Goal: Check status: Check status

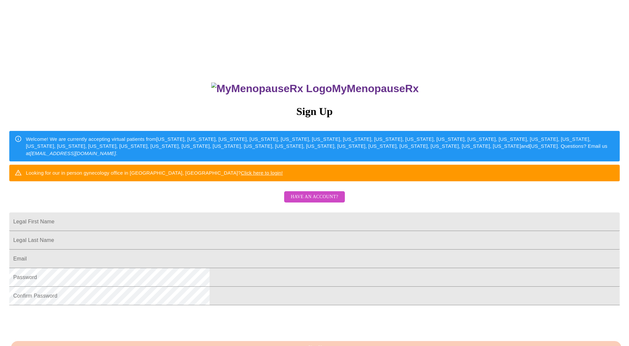
click at [307, 201] on span "Have an account?" at bounding box center [314, 197] width 47 height 8
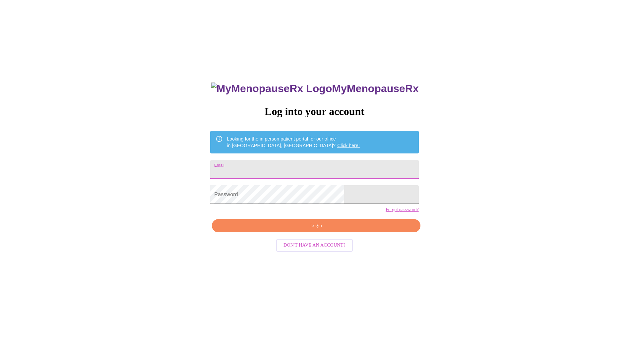
click at [259, 164] on input "Email" at bounding box center [314, 169] width 208 height 19
type input "[EMAIL_ADDRESS][DOMAIN_NAME]"
click at [320, 230] on span "Login" at bounding box center [315, 226] width 193 height 8
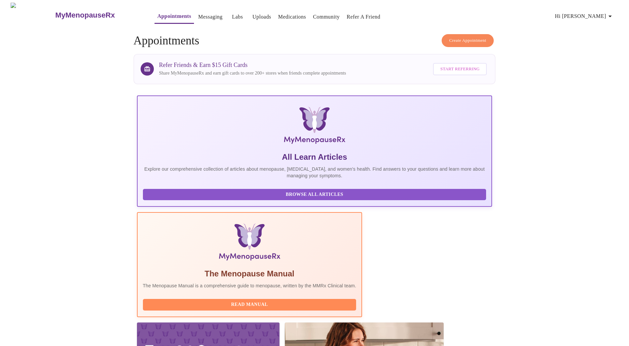
click at [232, 13] on link "Labs" at bounding box center [237, 16] width 11 height 9
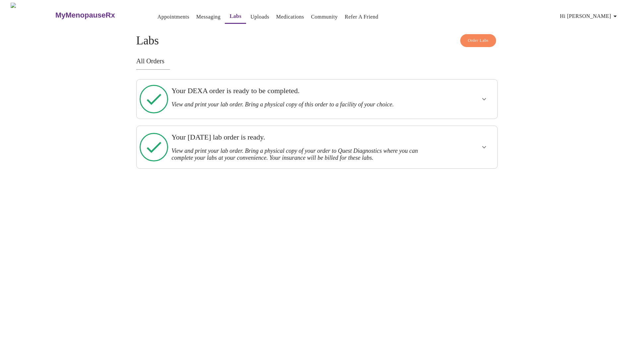
click at [486, 143] on icon "show more" at bounding box center [484, 147] width 8 height 8
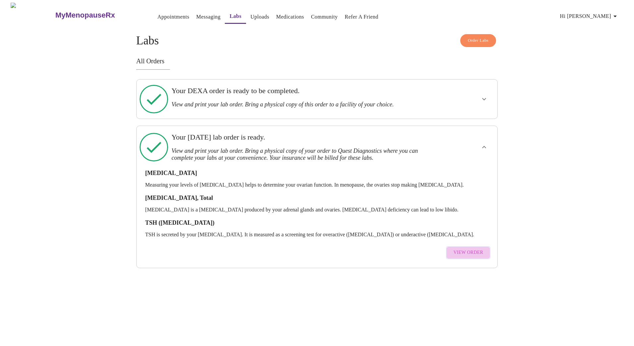
click at [472, 249] on span "View Order" at bounding box center [468, 253] width 30 height 8
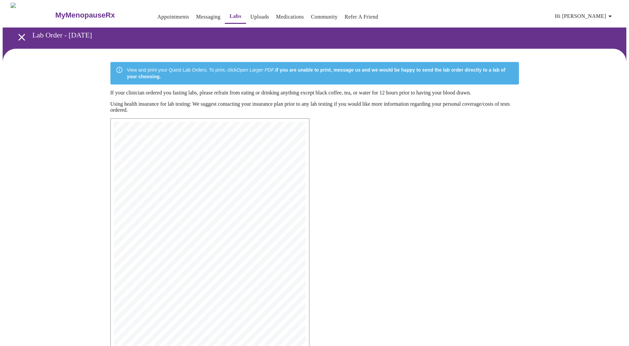
scroll to position [62, 0]
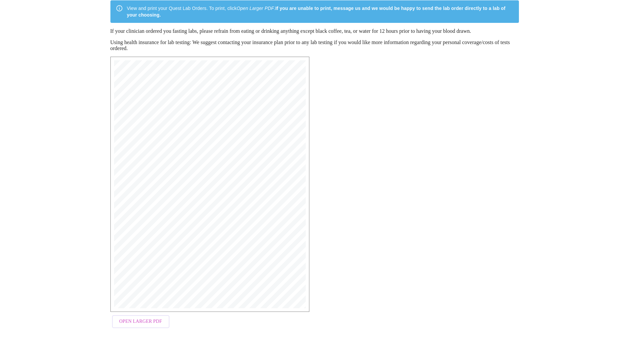
click at [143, 320] on span "Open Larger PDF" at bounding box center [140, 322] width 43 height 8
